Goal: Find specific page/section: Find specific page/section

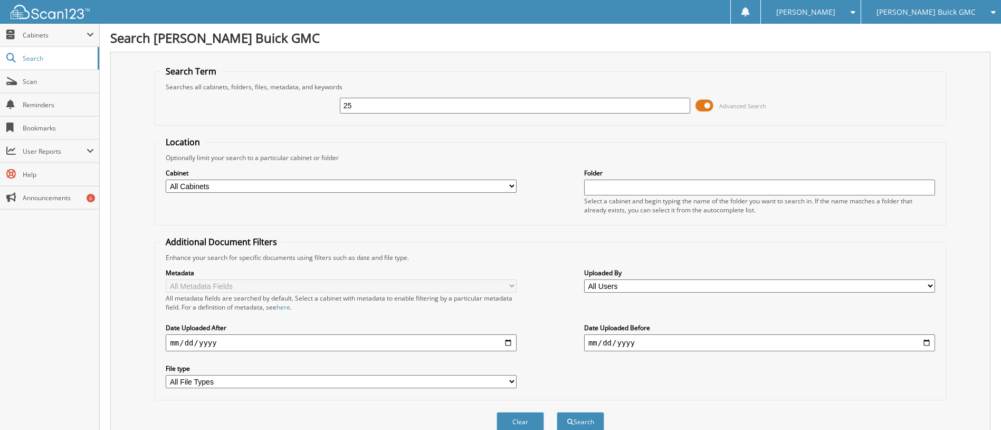
type input "2"
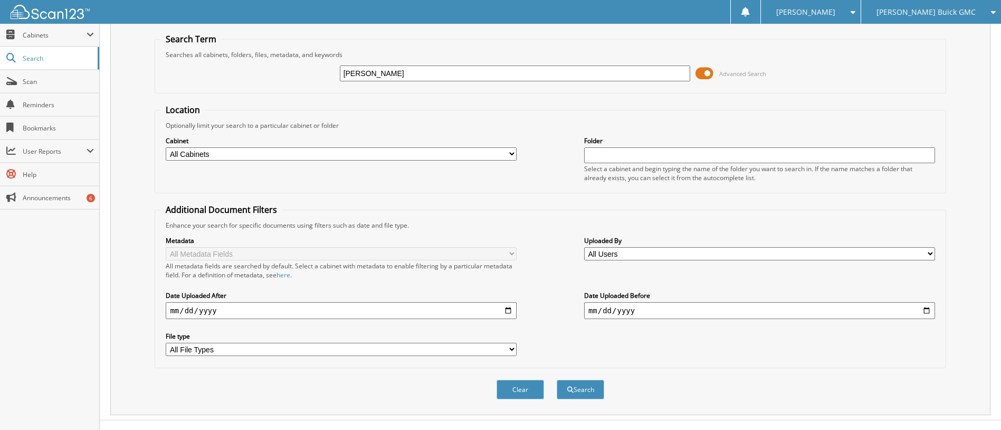
scroll to position [50, 0]
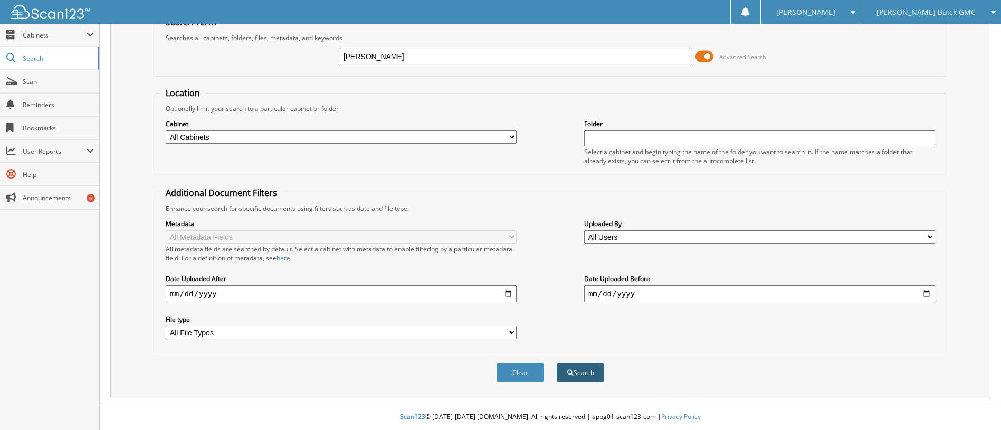
type input "[PERSON_NAME]"
click at [582, 376] on button "Search" at bounding box center [581, 373] width 48 height 20
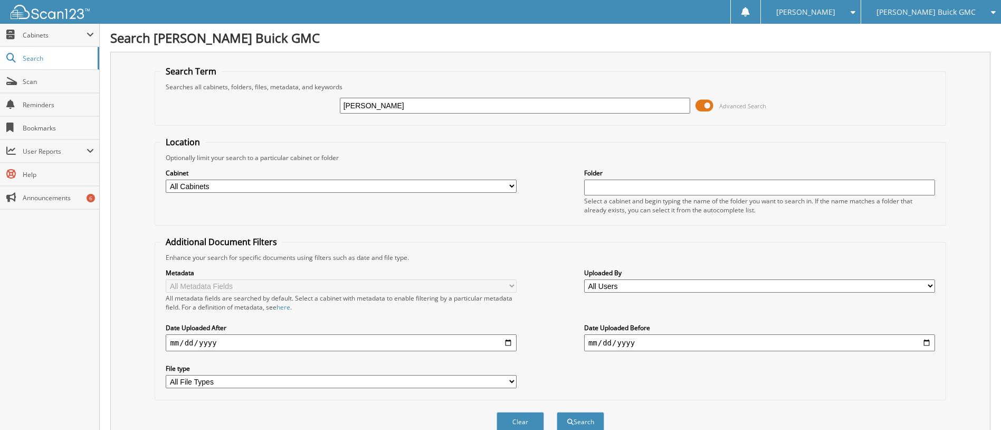
click at [231, 185] on select "All Cabinets ARCHIVE SERVICE RO CAR DEALS RENTAL FORMS SERVICE RO AUTOMATE Need…" at bounding box center [341, 185] width 351 height 13
select select "11990"
click at [166, 179] on select "All Cabinets ARCHIVE SERVICE RO CAR DEALS RENTAL FORMS SERVICE RO AUTOMATE Need…" at bounding box center [341, 185] width 351 height 13
click at [585, 425] on button "Search" at bounding box center [581, 422] width 48 height 20
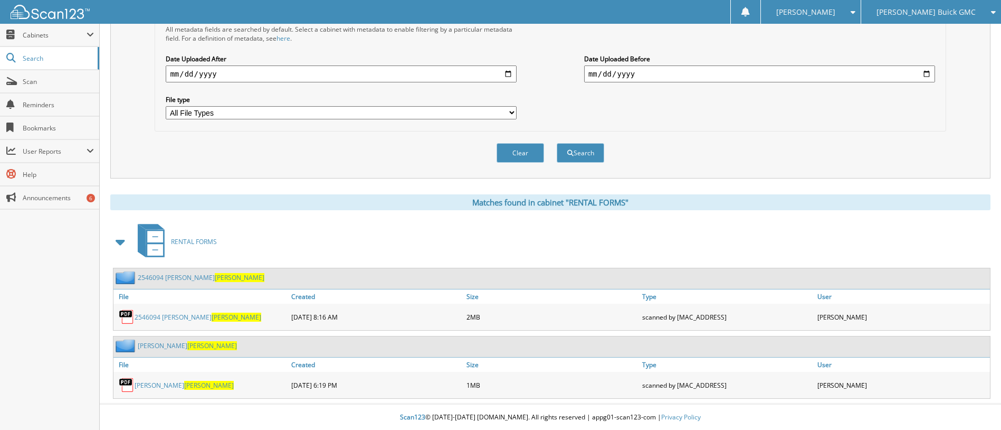
scroll to position [270, 0]
click at [173, 315] on link "2546094 [PERSON_NAME]" at bounding box center [198, 316] width 127 height 9
